Goal: Task Accomplishment & Management: Use online tool/utility

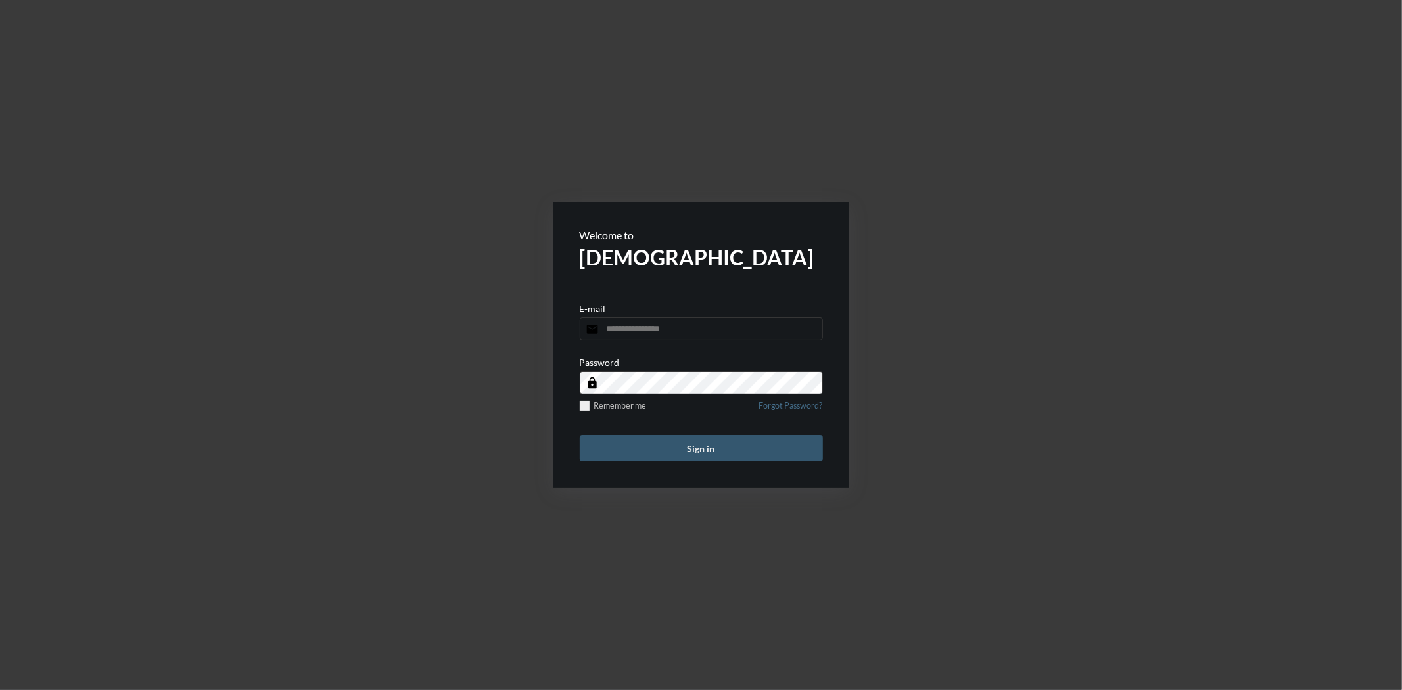
type input "**********"
click at [717, 452] on button "Sign in" at bounding box center [701, 448] width 243 height 26
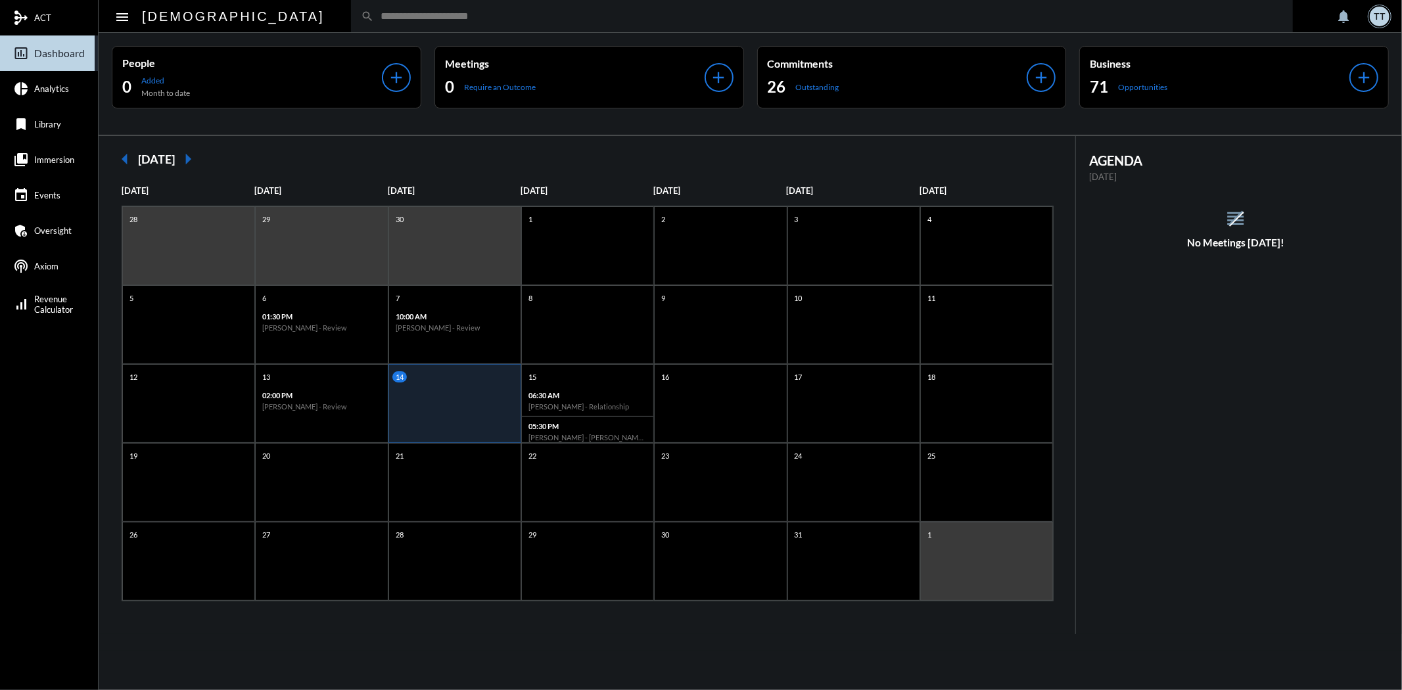
drag, startPoint x: 1306, startPoint y: 251, endPoint x: 1294, endPoint y: 260, distance: 15.1
click at [1303, 257] on div "AGENDA [DATE] reorder No Meetings [DATE]!" at bounding box center [1235, 207] width 319 height 108
click at [1180, 262] on div "AGENDA [DATE] reorder No Meetings [DATE]!" at bounding box center [1239, 385] width 326 height 498
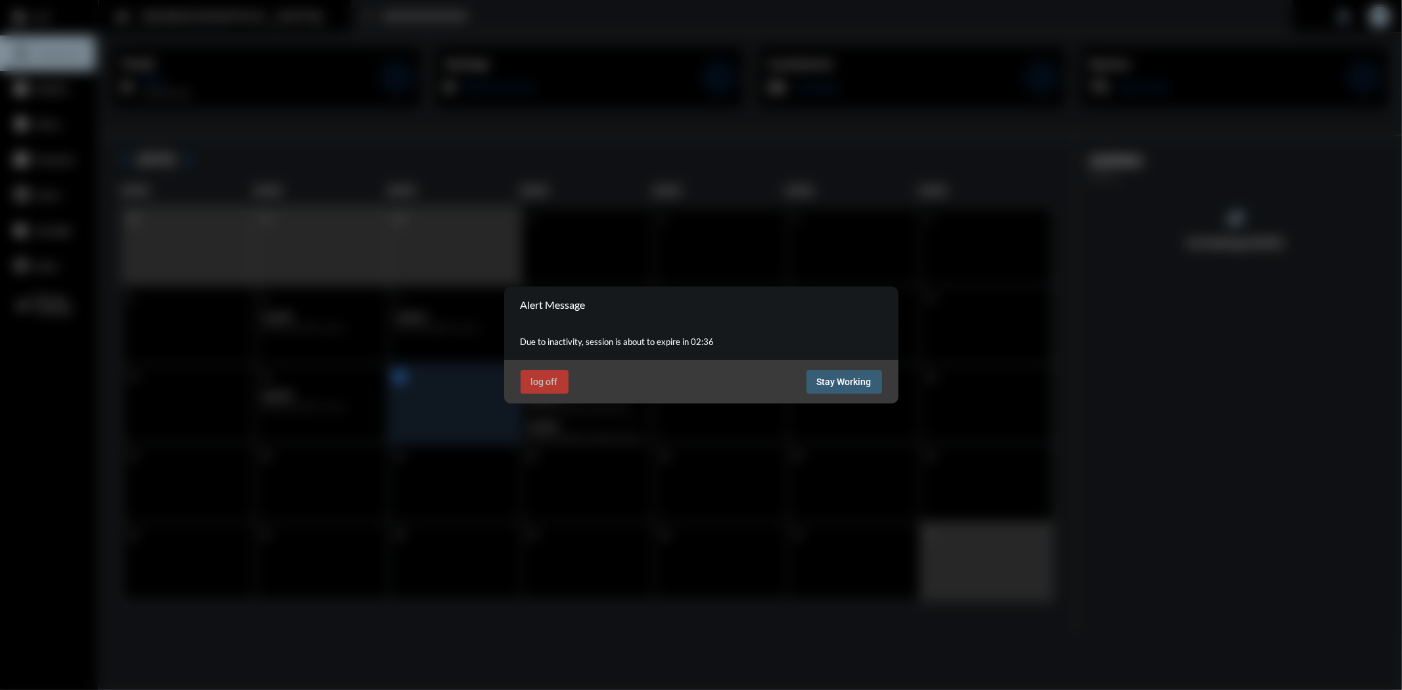
click at [862, 370] on button "Stay Working" at bounding box center [845, 382] width 76 height 24
